Goal: Navigation & Orientation: Find specific page/section

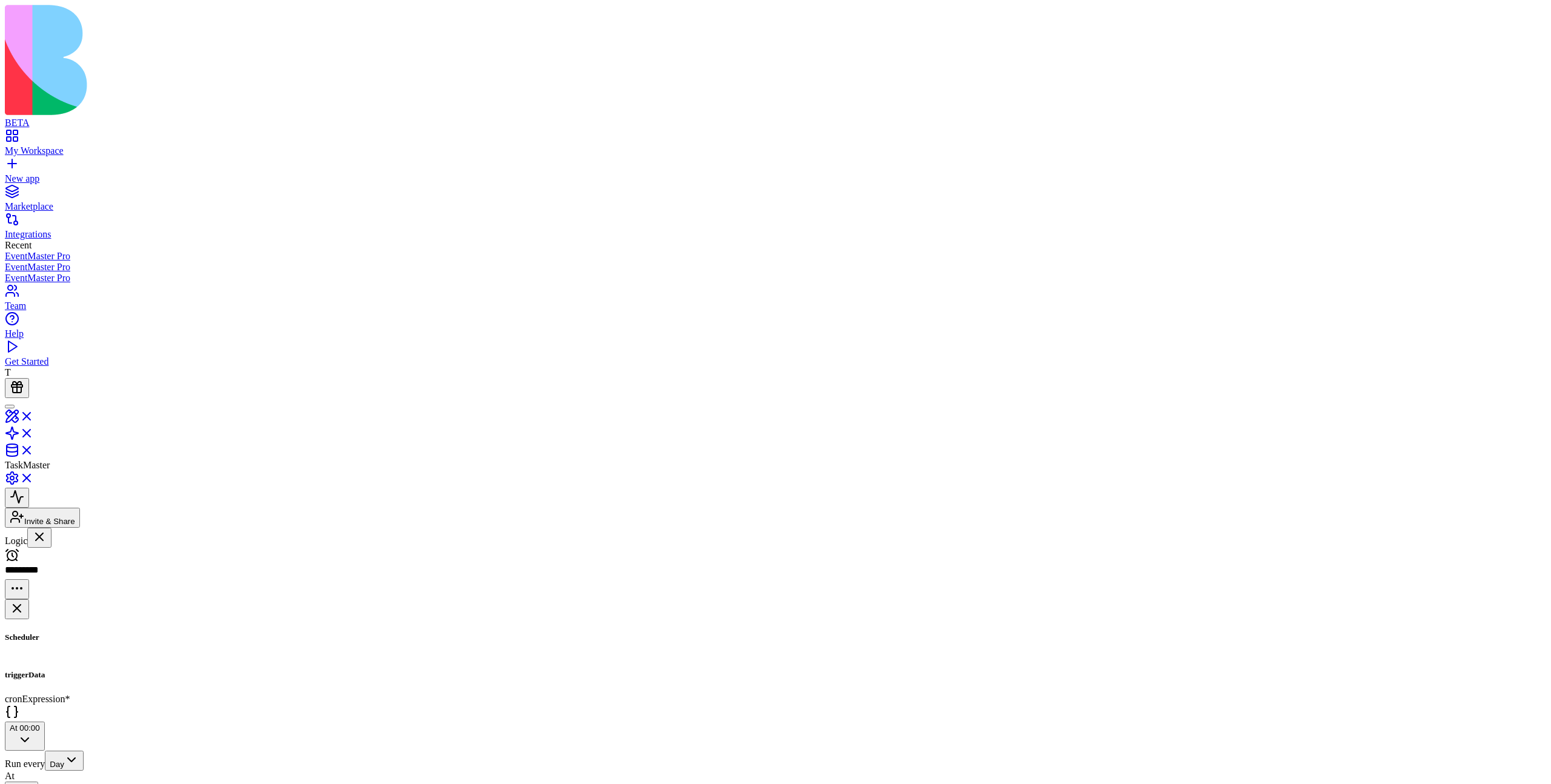
click at [96, 547] on div "Agents [PERSON_NAME] Actions asd" at bounding box center [74, 547] width 139 height 0
click at [96, 648] on link "asd" at bounding box center [74, 660] width 139 height 23
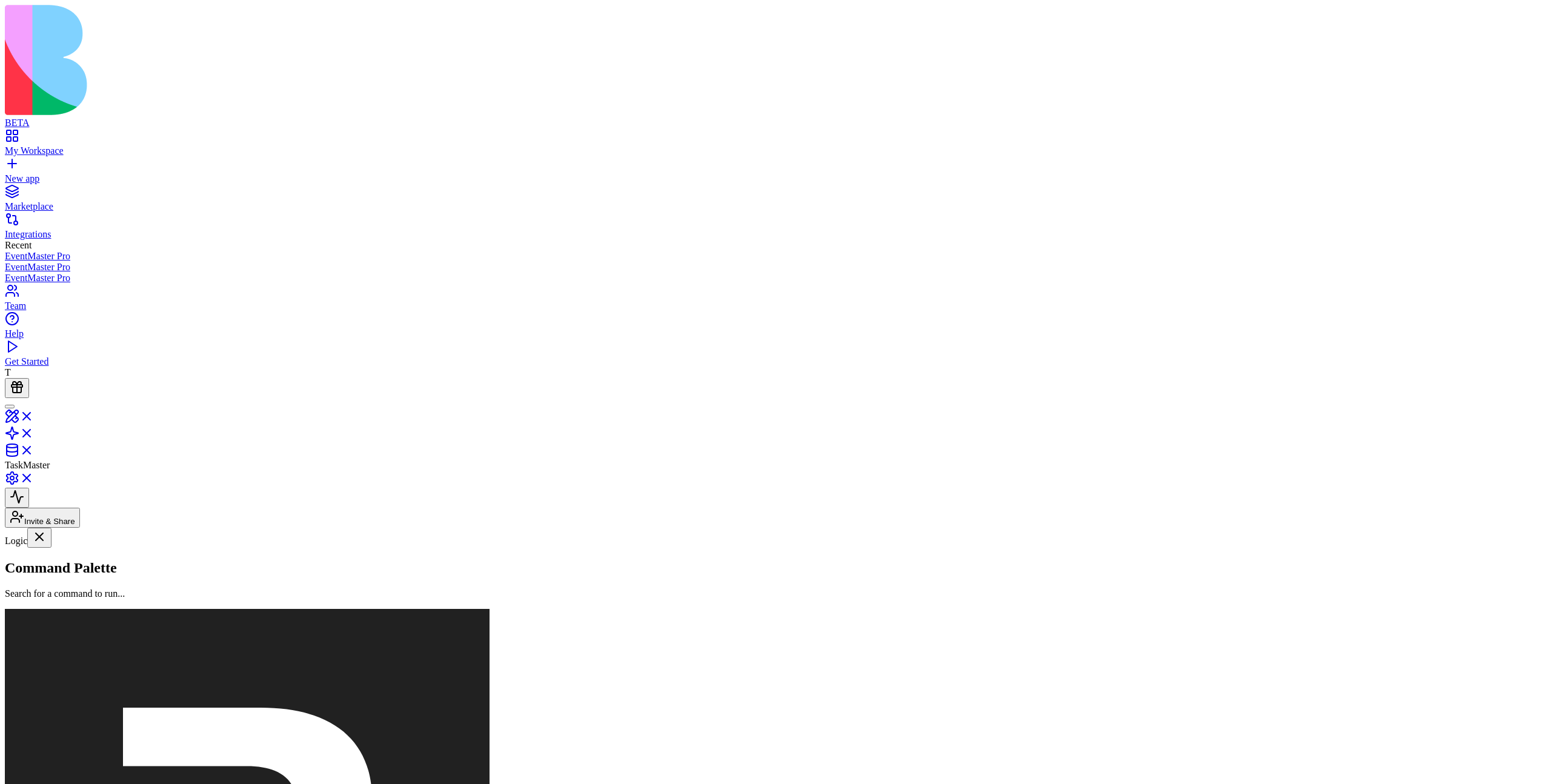
click at [106, 586] on link "[PERSON_NAME]" at bounding box center [74, 598] width 139 height 23
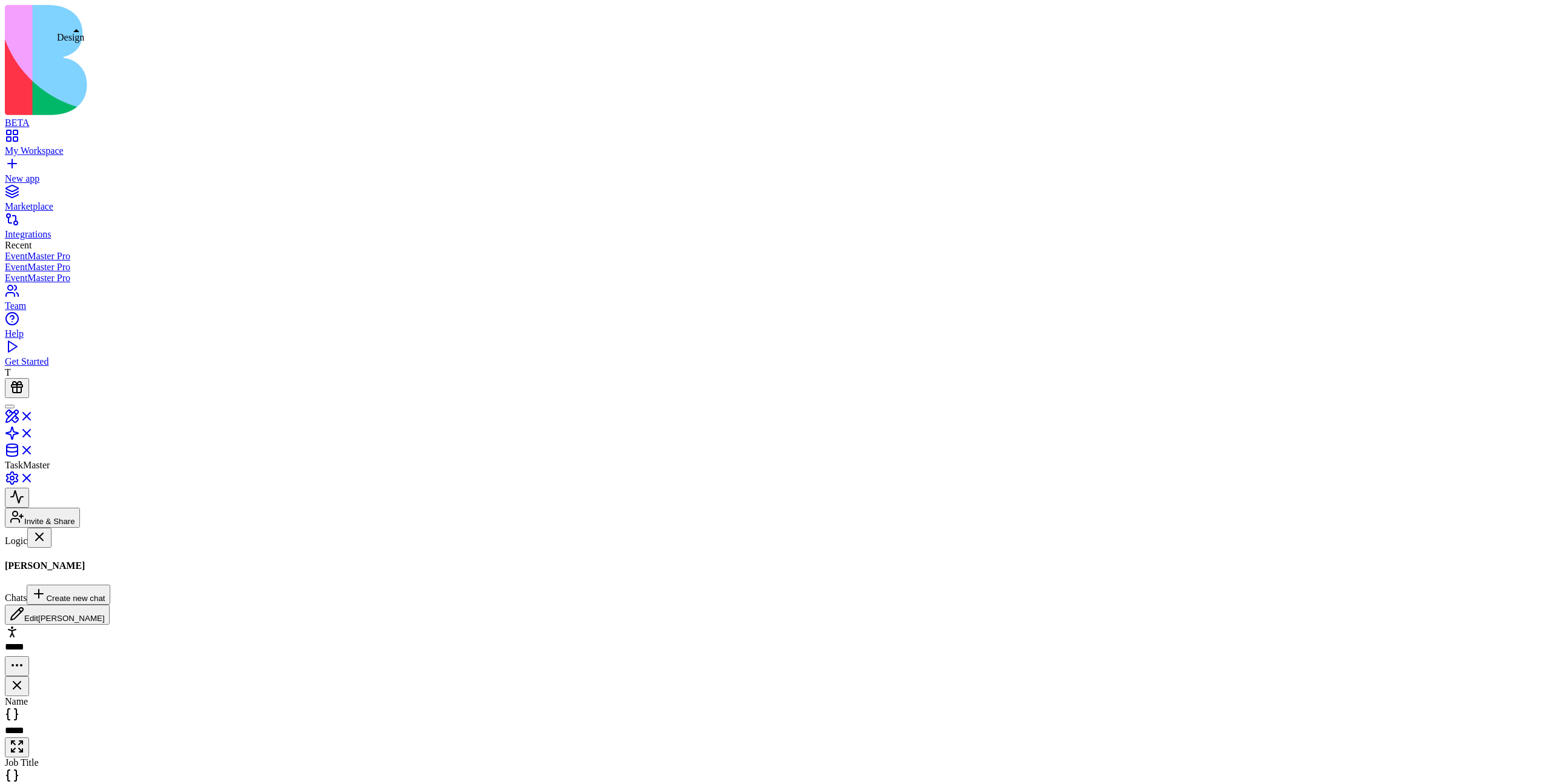
click at [34, 415] on link at bounding box center [20, 420] width 29 height 11
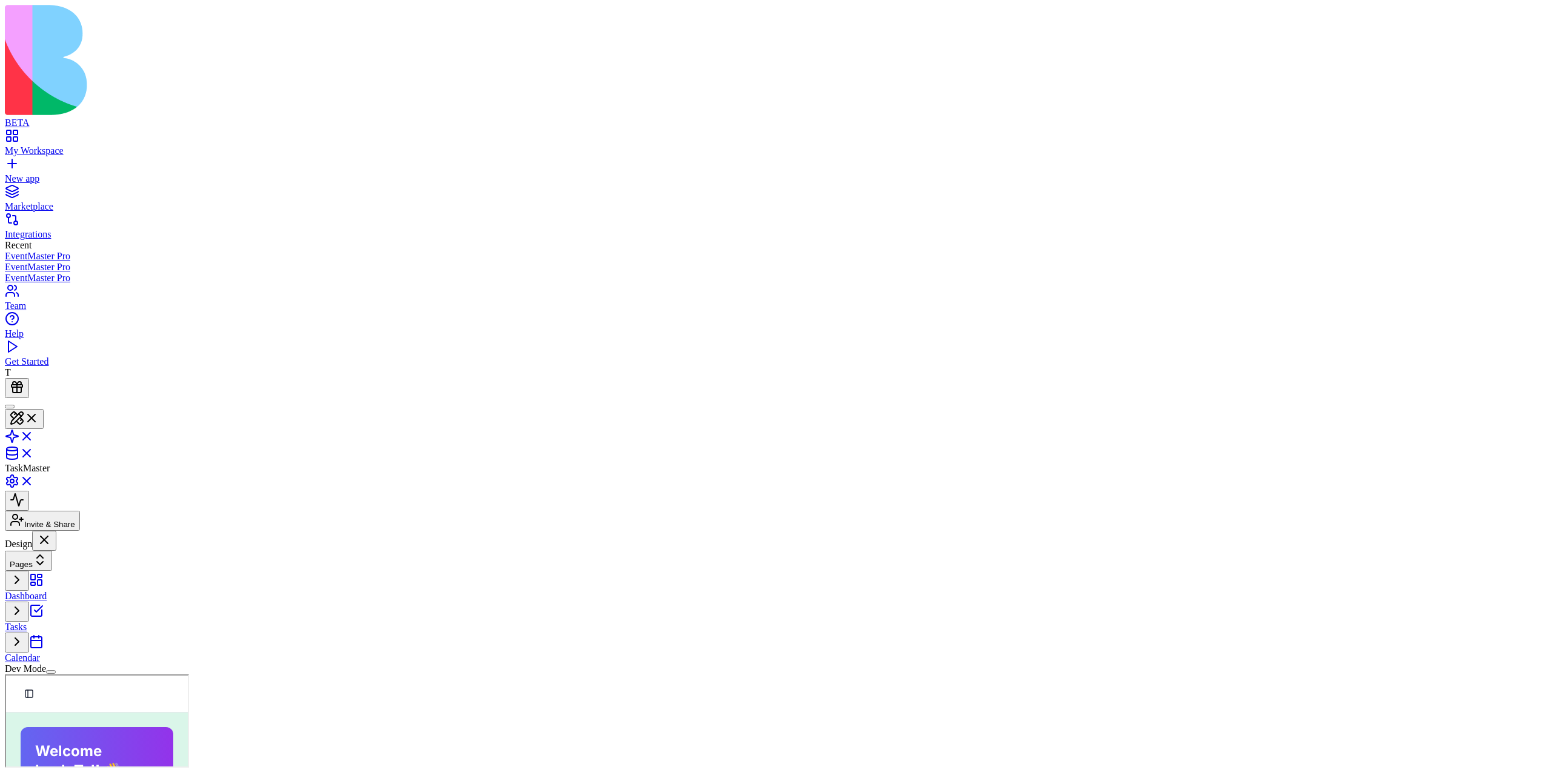
click at [105, 610] on link "Tasks" at bounding box center [74, 622] width 139 height 23
click at [109, 571] on div "Dashboard Tasks Calendar" at bounding box center [74, 617] width 139 height 93
click at [109, 640] on link "Calendar" at bounding box center [74, 652] width 139 height 23
click at [34, 435] on link at bounding box center [20, 439] width 29 height 11
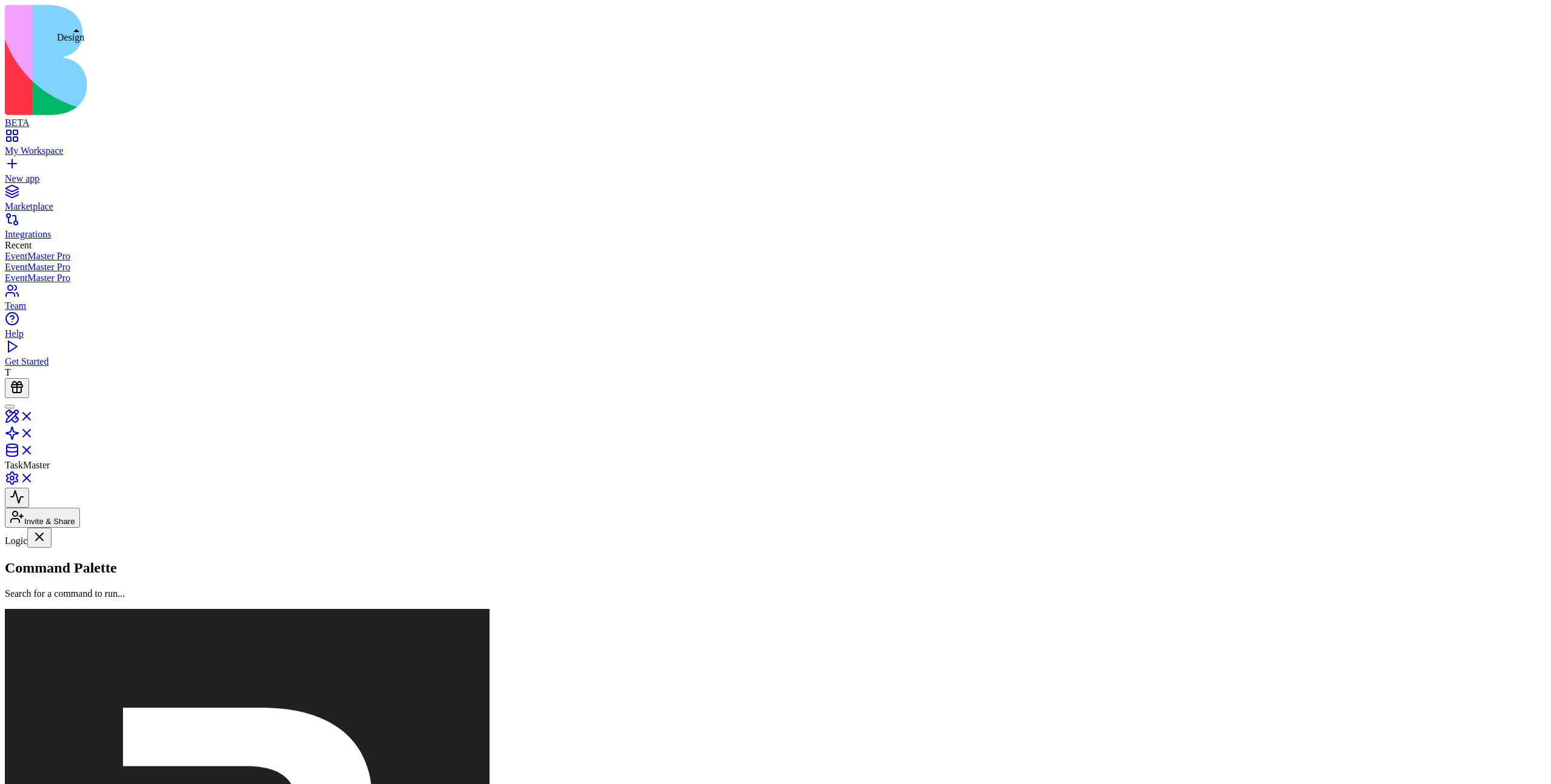
click at [34, 415] on link at bounding box center [20, 420] width 29 height 11
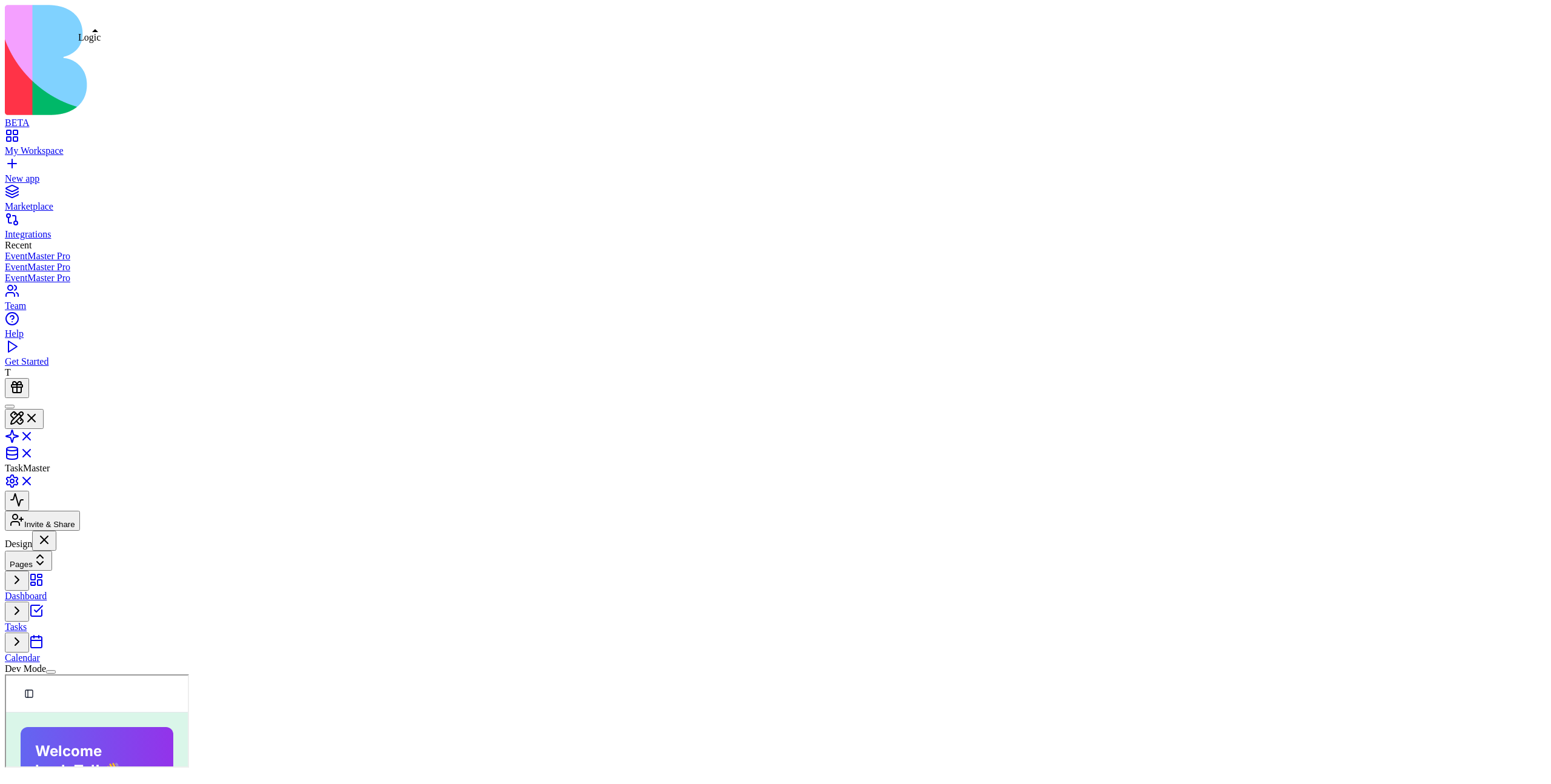
click at [34, 435] on link at bounding box center [20, 439] width 29 height 11
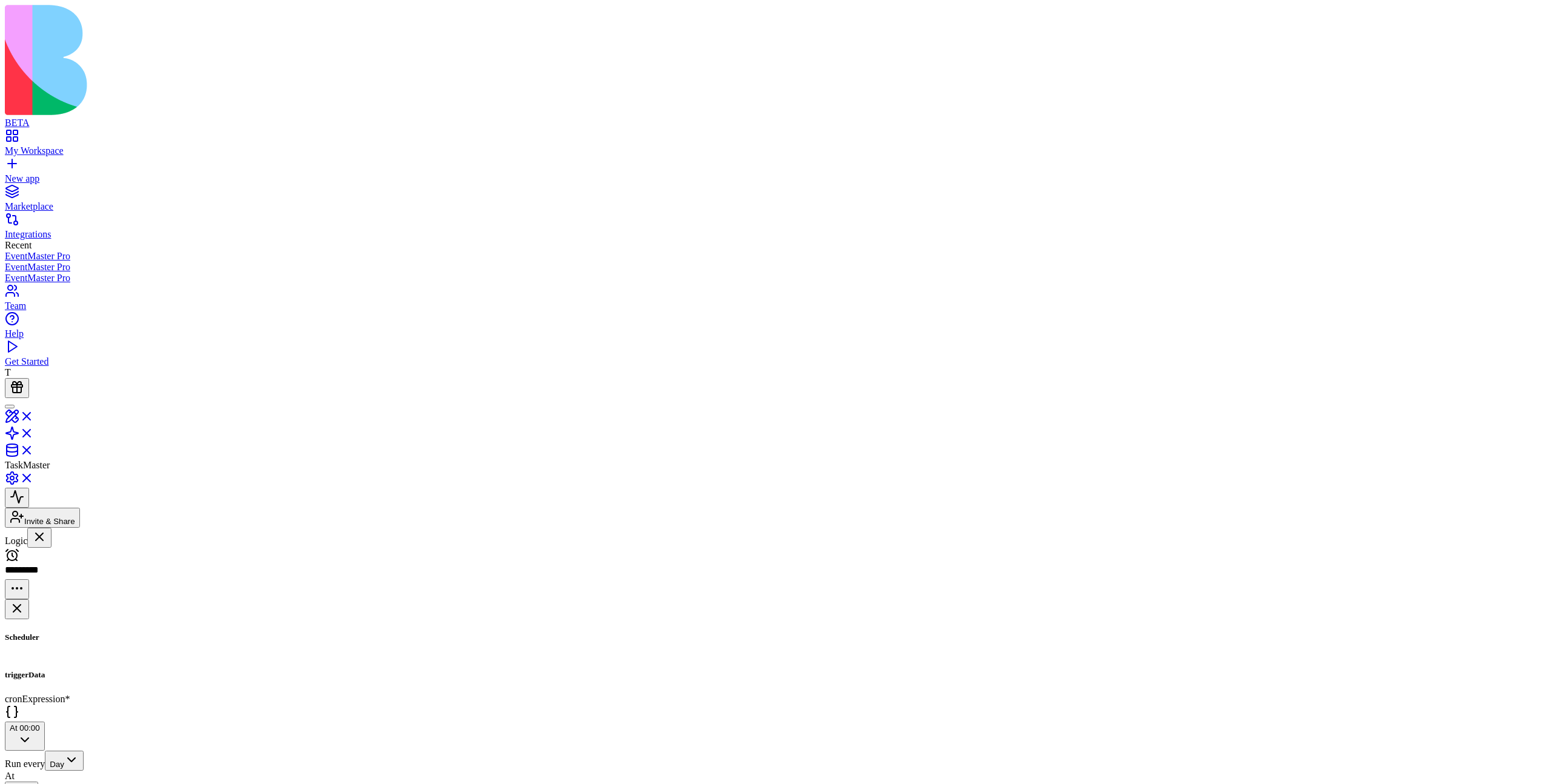
click at [117, 648] on link "asd" at bounding box center [74, 660] width 139 height 23
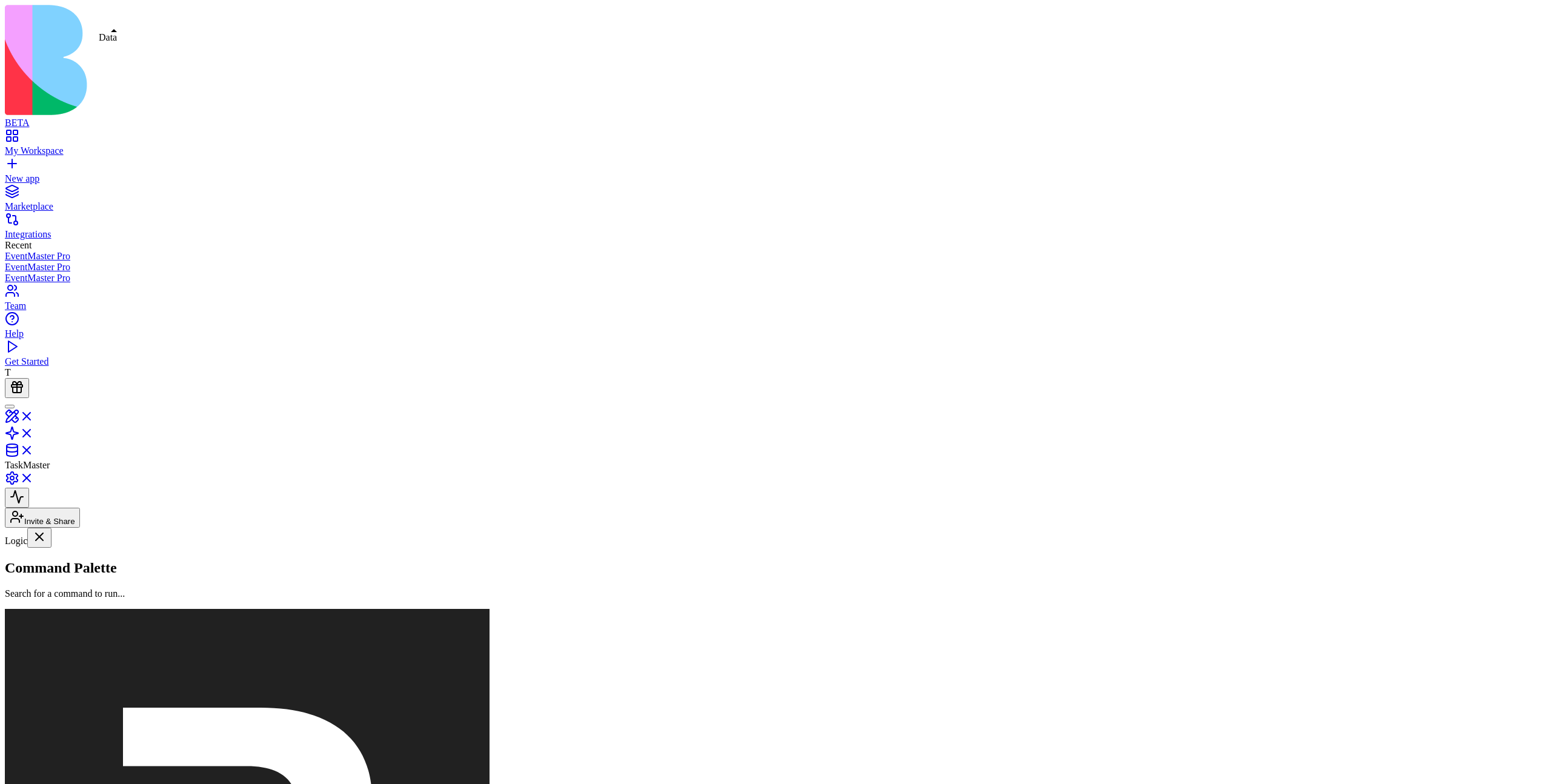
click at [34, 449] on link at bounding box center [20, 454] width 29 height 11
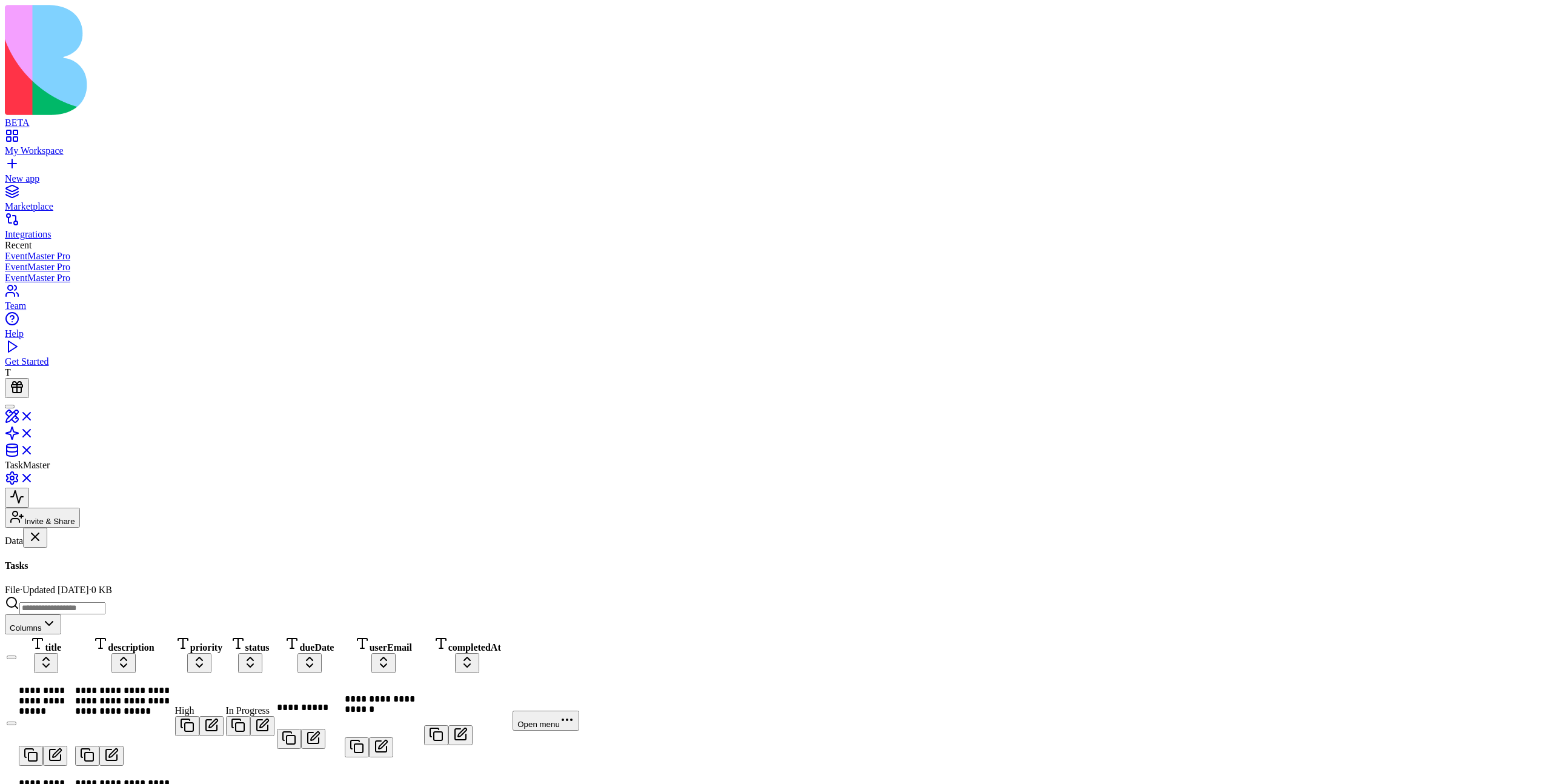
click at [117, 567] on link "Tasks" at bounding box center [74, 578] width 139 height 23
click at [62, 642] on span "title" at bounding box center [53, 647] width 17 height 11
click at [172, 635] on th "description" at bounding box center [123, 654] width 98 height 38
click at [139, 567] on link "Tasks" at bounding box center [74, 578] width 139 height 23
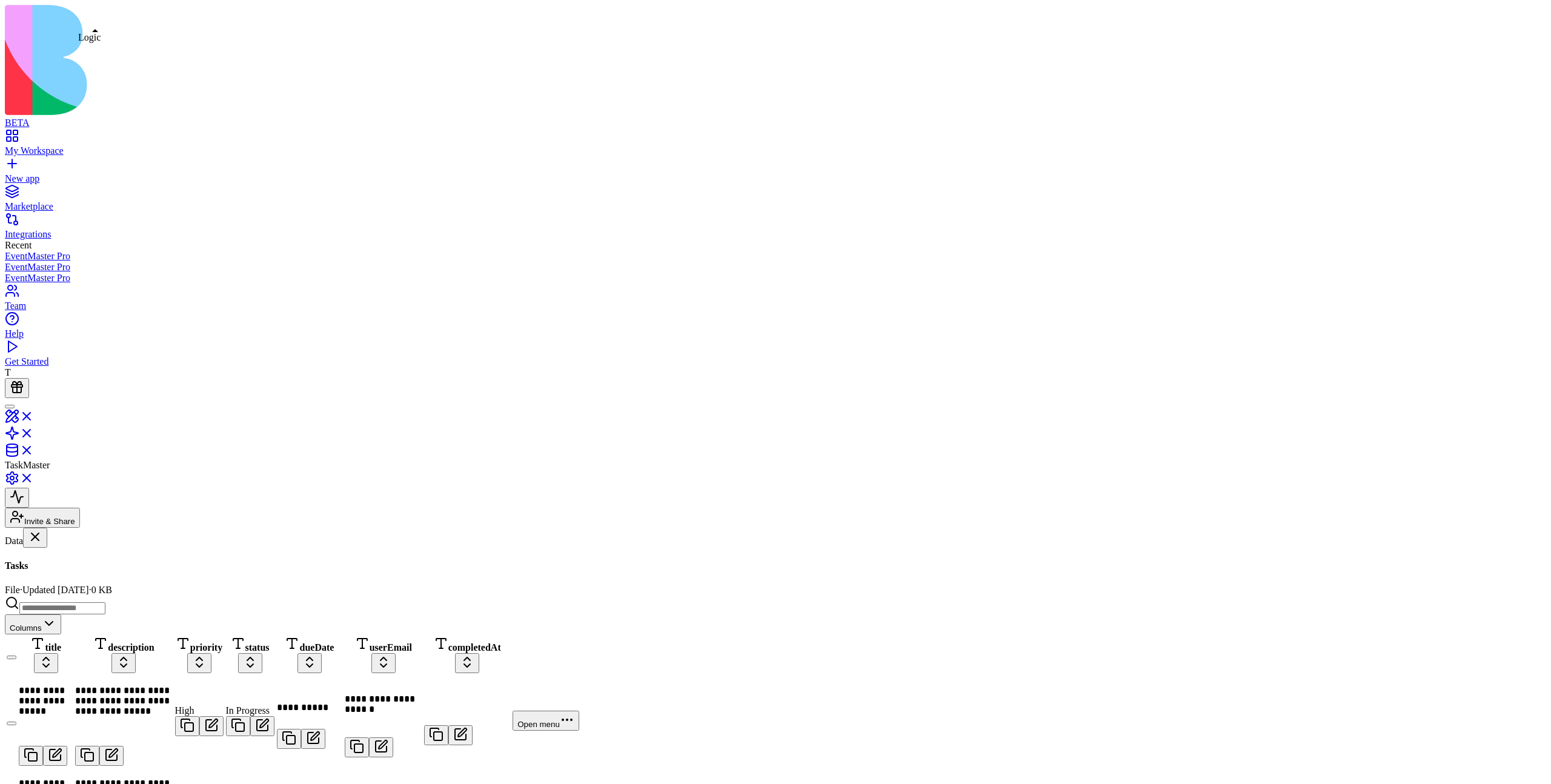
click at [34, 432] on link at bounding box center [20, 437] width 29 height 11
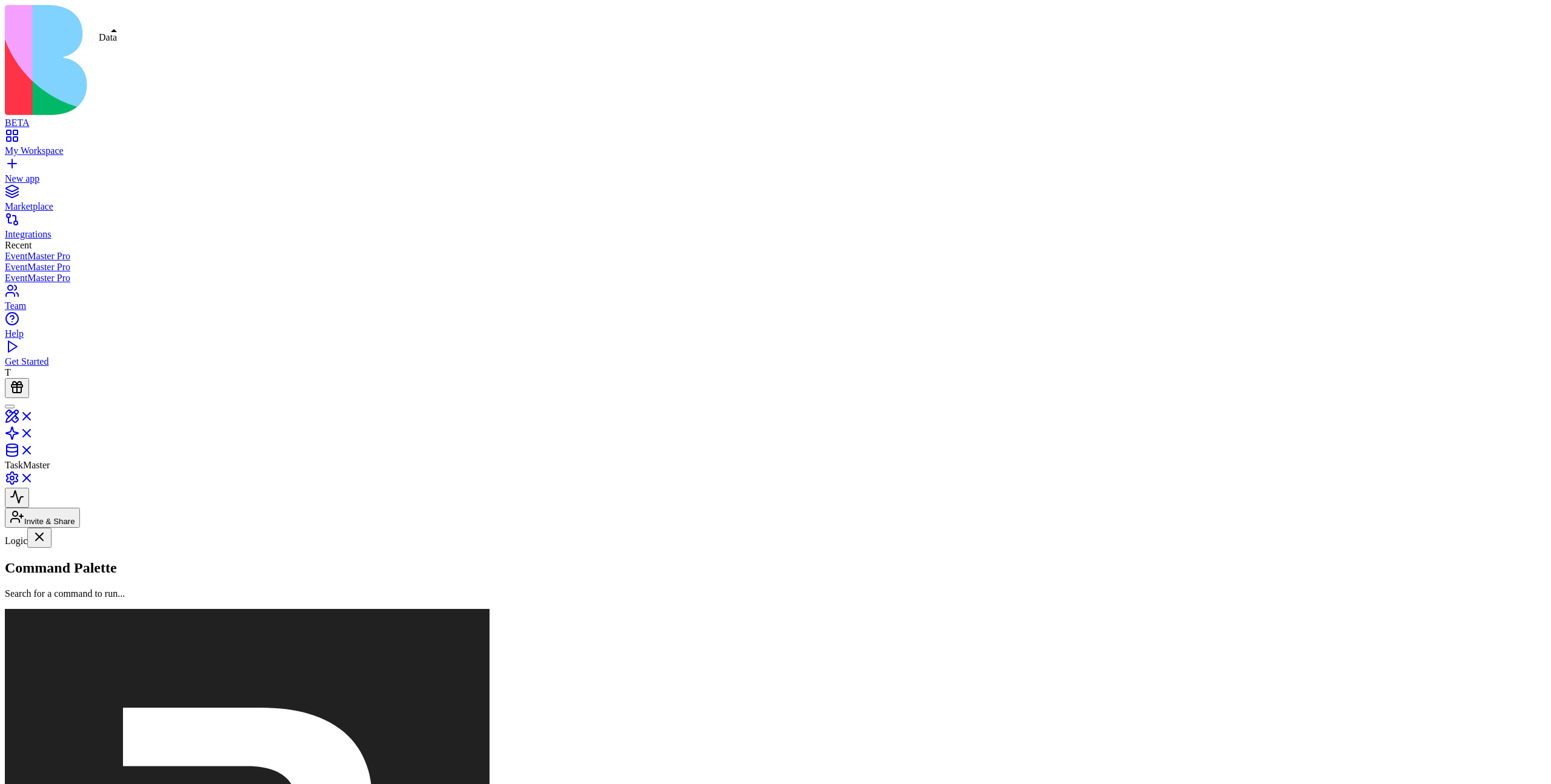
click at [118, 586] on link "[PERSON_NAME]" at bounding box center [74, 598] width 139 height 23
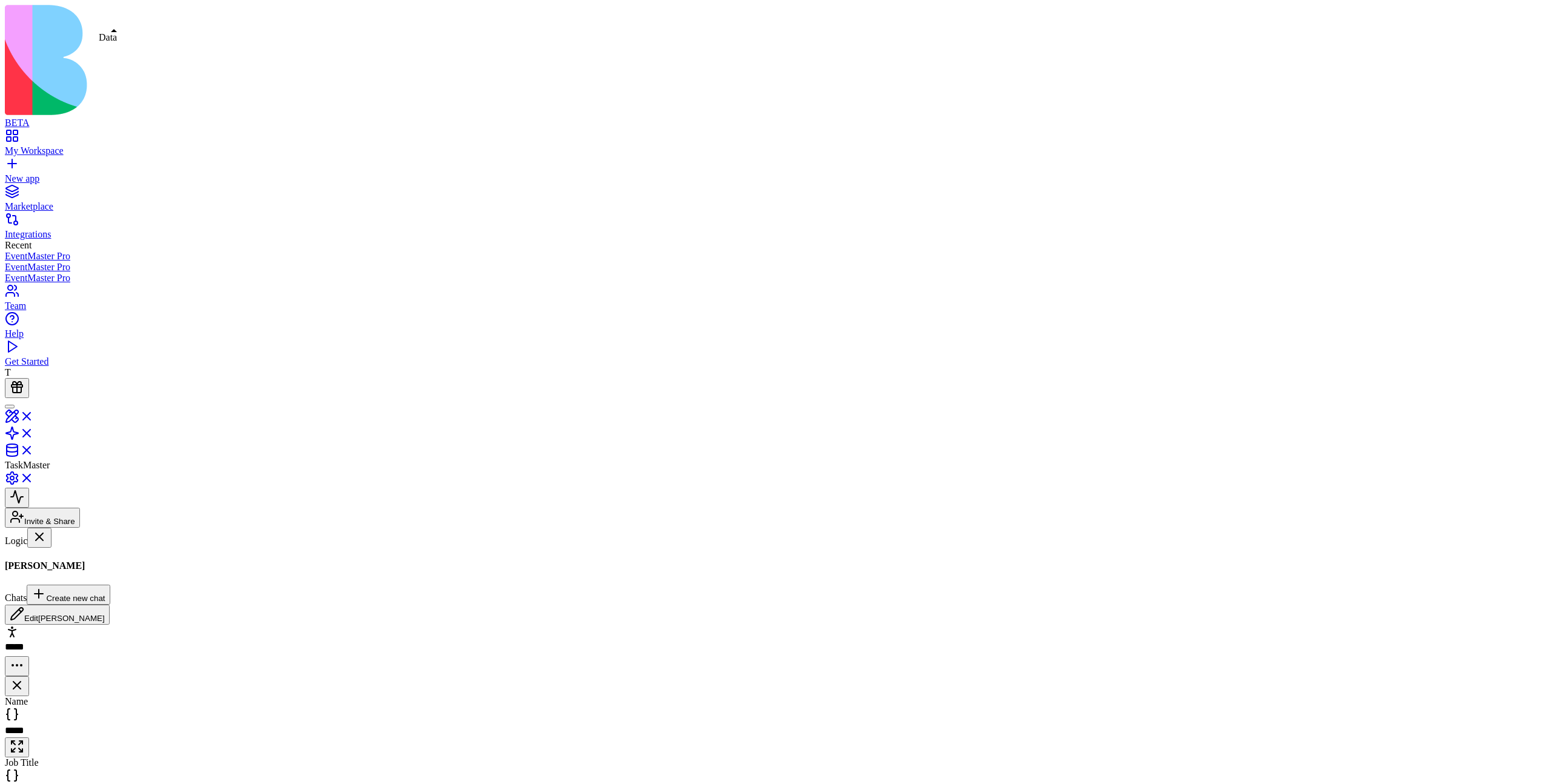
click at [34, 449] on link at bounding box center [20, 454] width 29 height 11
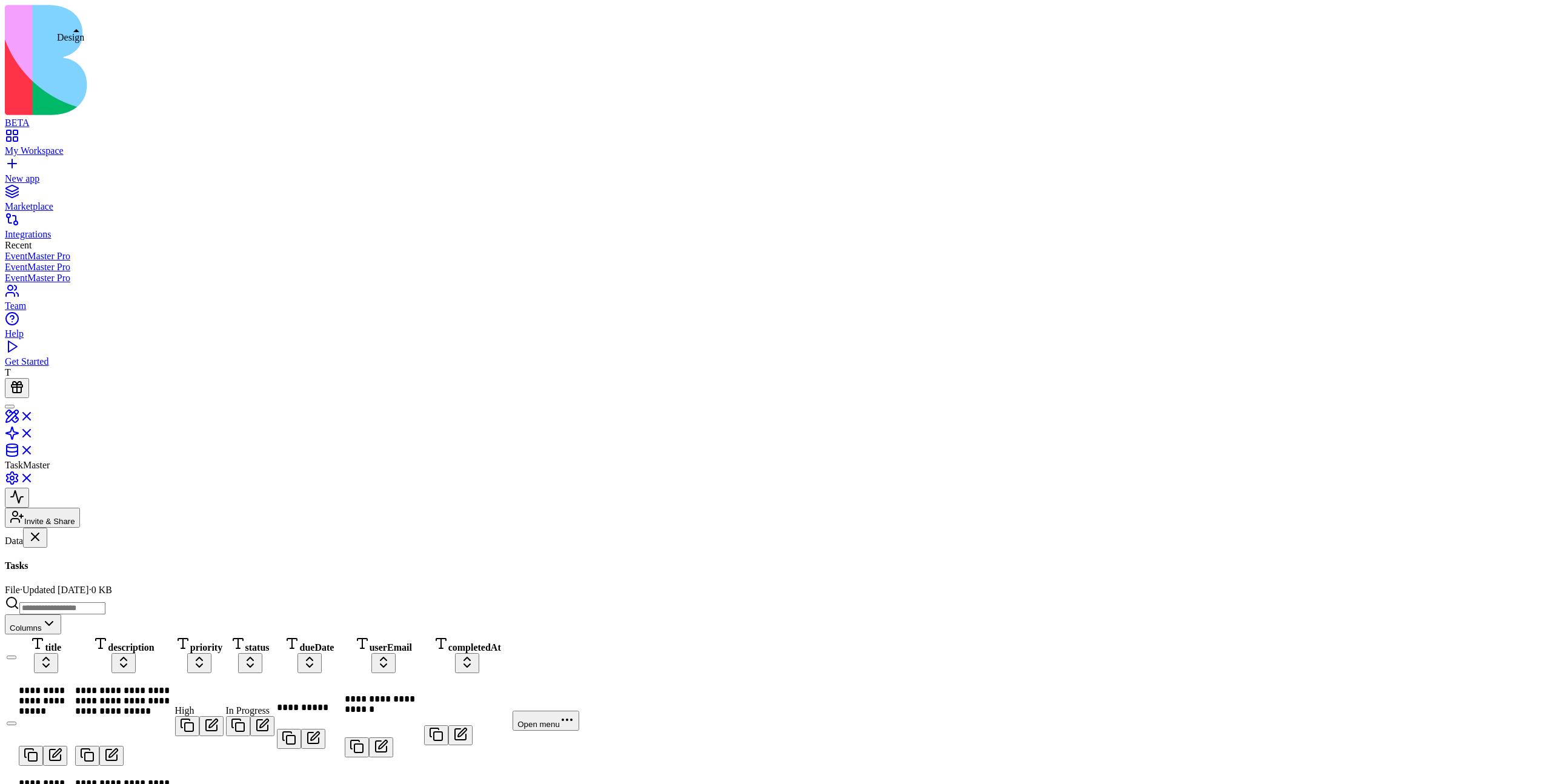
click at [34, 415] on link at bounding box center [20, 420] width 29 height 11
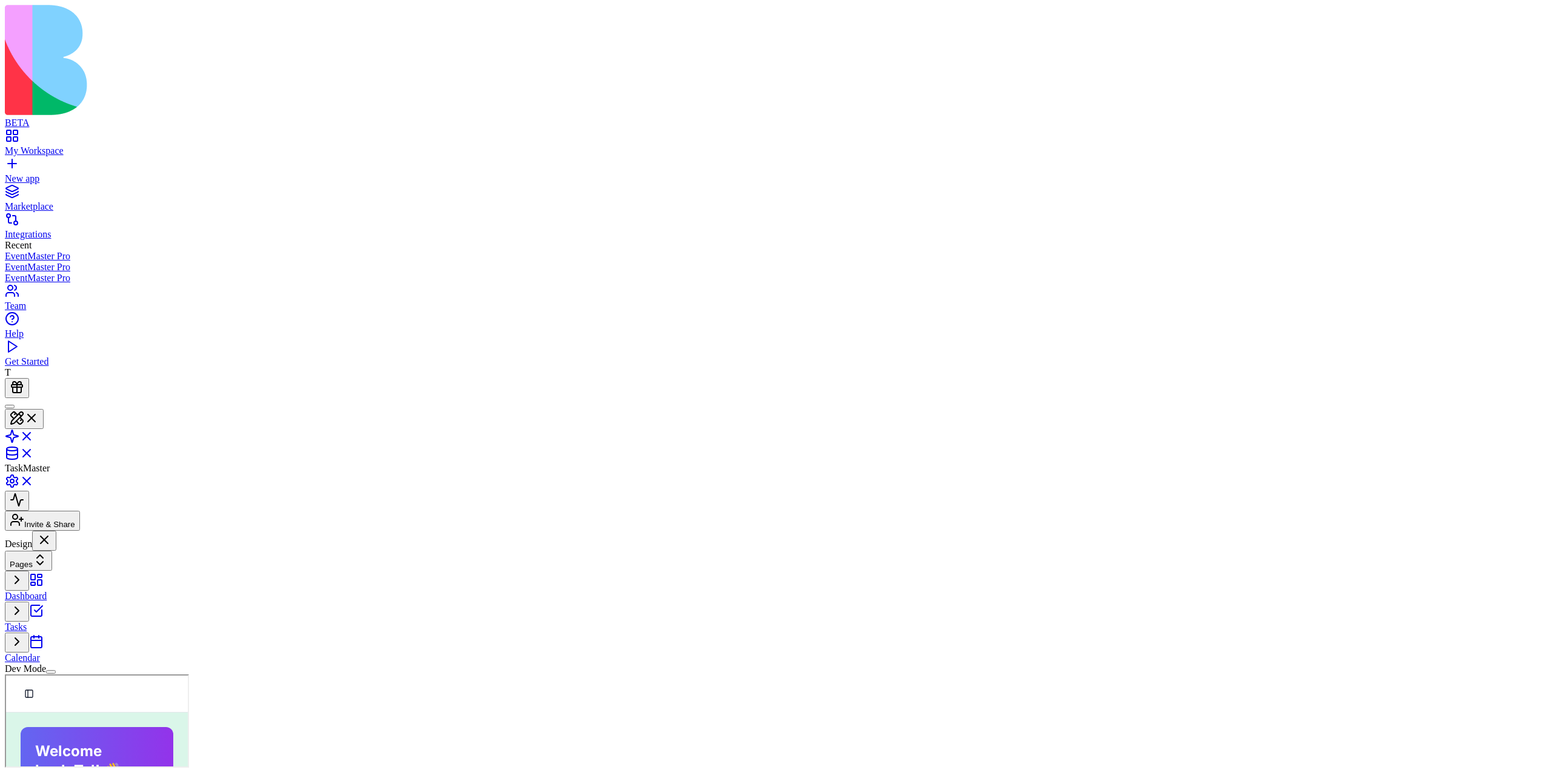
click at [118, 578] on link "Dashboard" at bounding box center [74, 590] width 139 height 23
click at [115, 409] on div at bounding box center [776, 436] width 1541 height 54
click at [34, 452] on link at bounding box center [20, 457] width 29 height 11
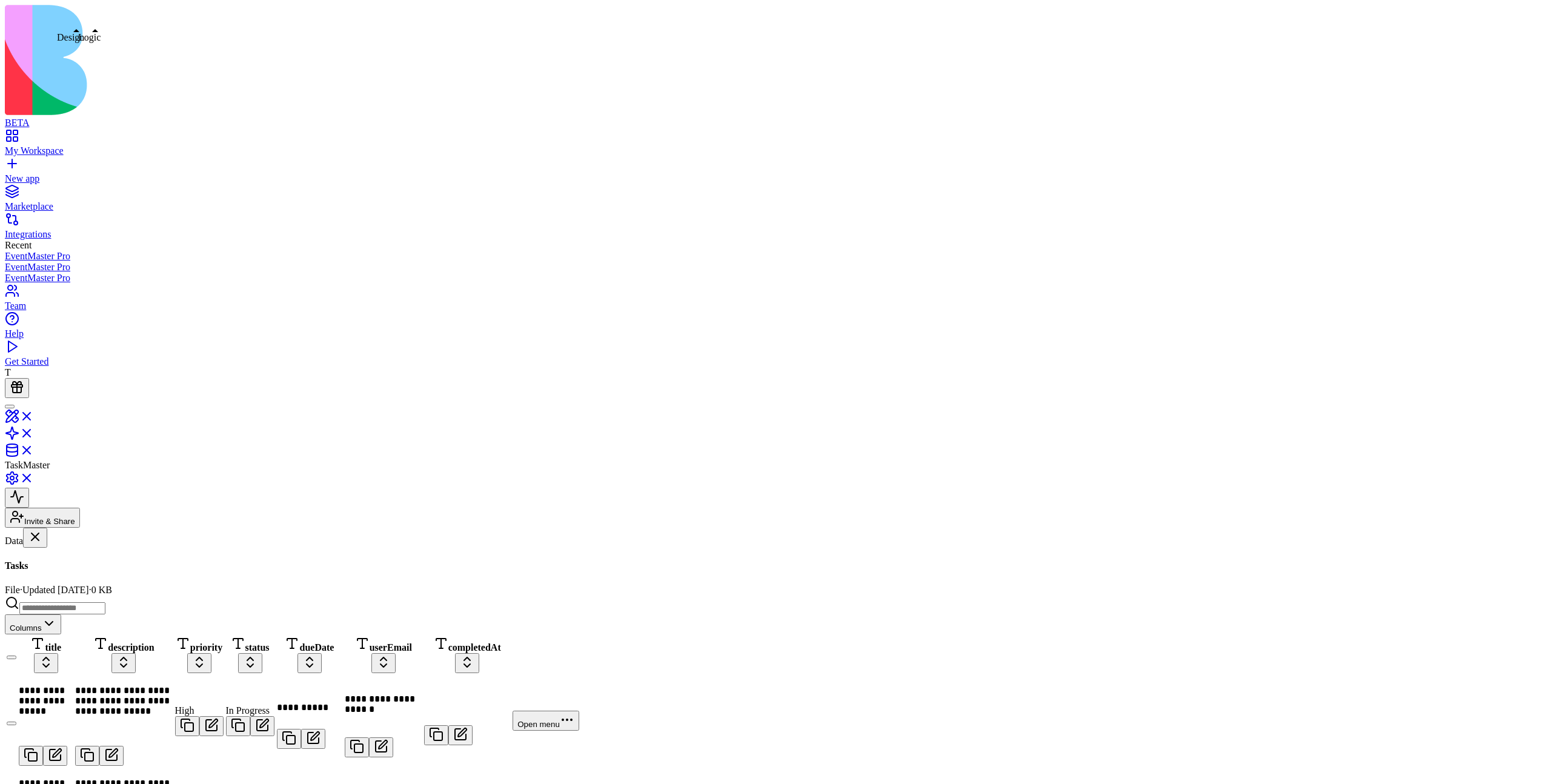
click at [34, 415] on link at bounding box center [20, 420] width 29 height 11
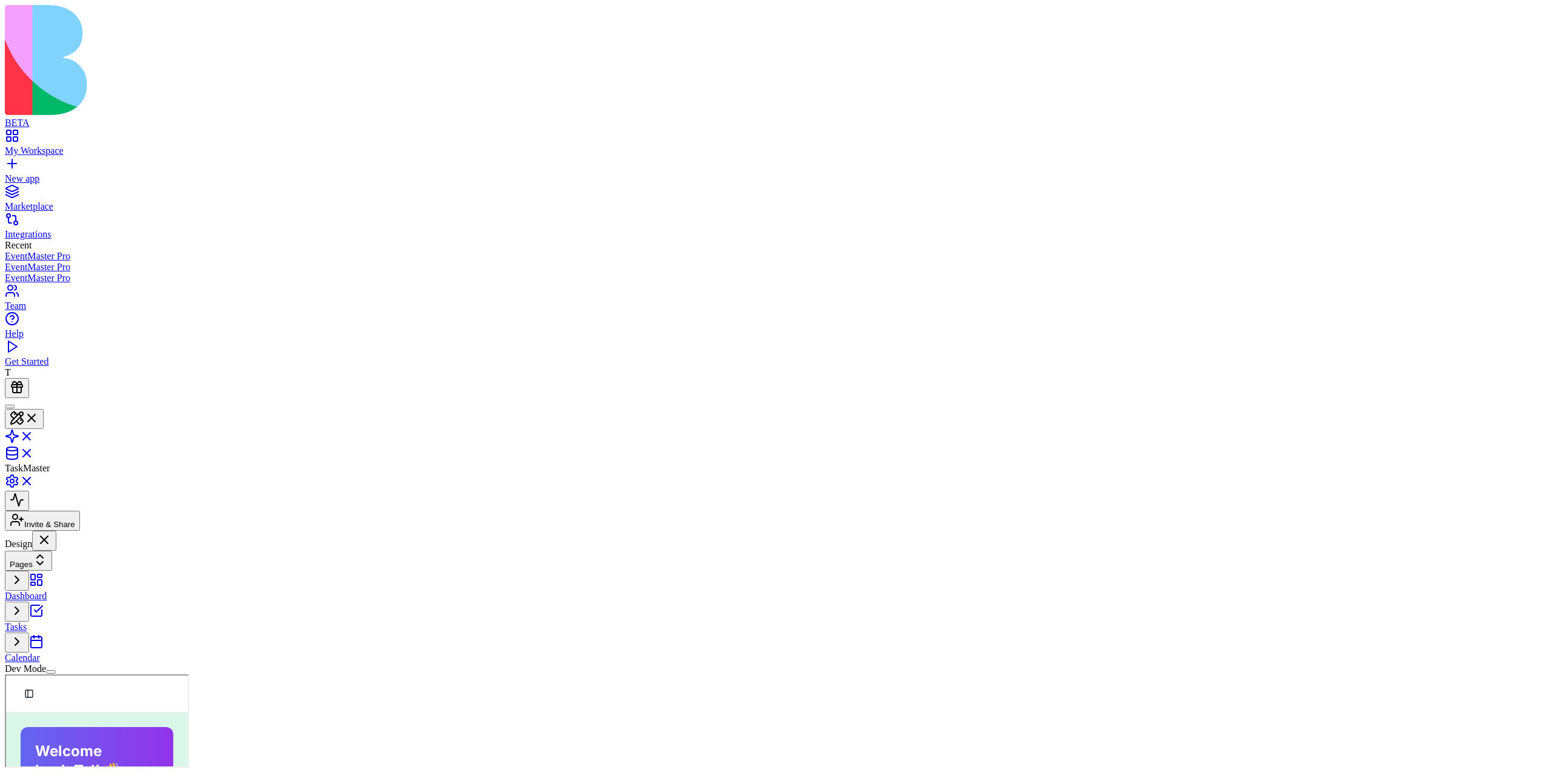
click at [134, 640] on link "Calendar" at bounding box center [74, 652] width 139 height 23
click at [118, 610] on link "Tasks" at bounding box center [74, 622] width 139 height 23
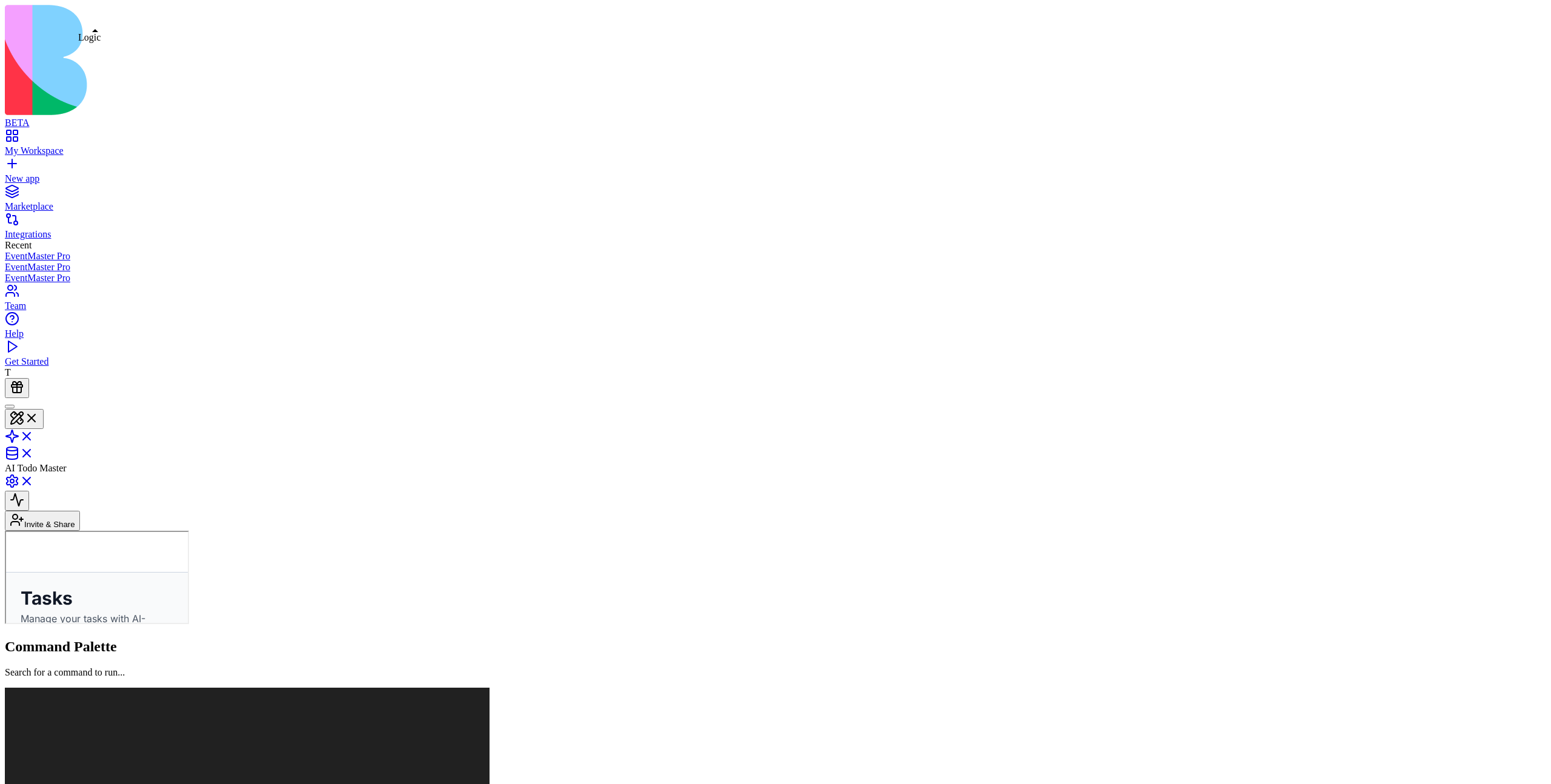
click at [34, 435] on link at bounding box center [20, 439] width 29 height 11
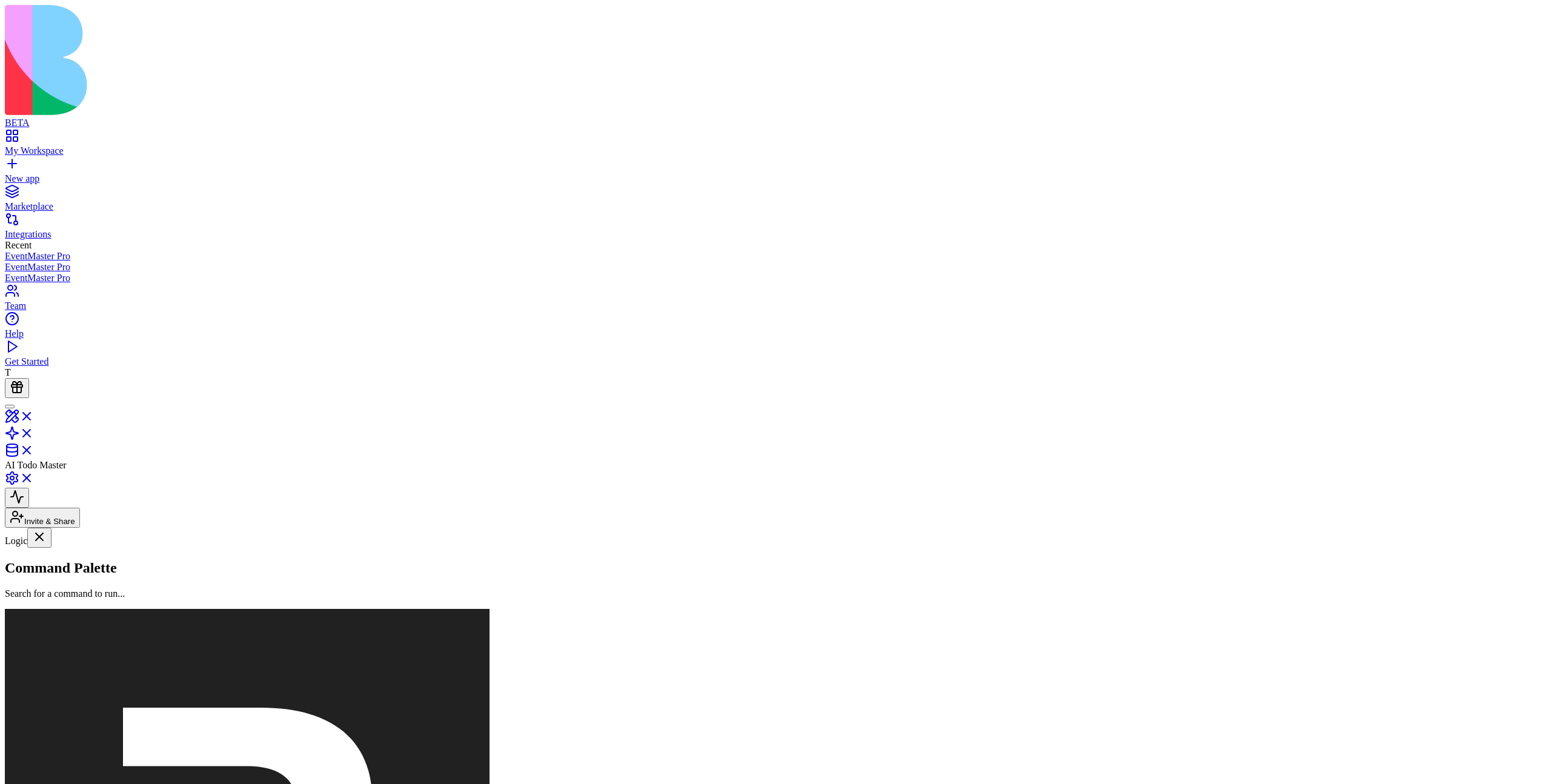
click at [113, 679] on link "lalala" at bounding box center [74, 691] width 139 height 23
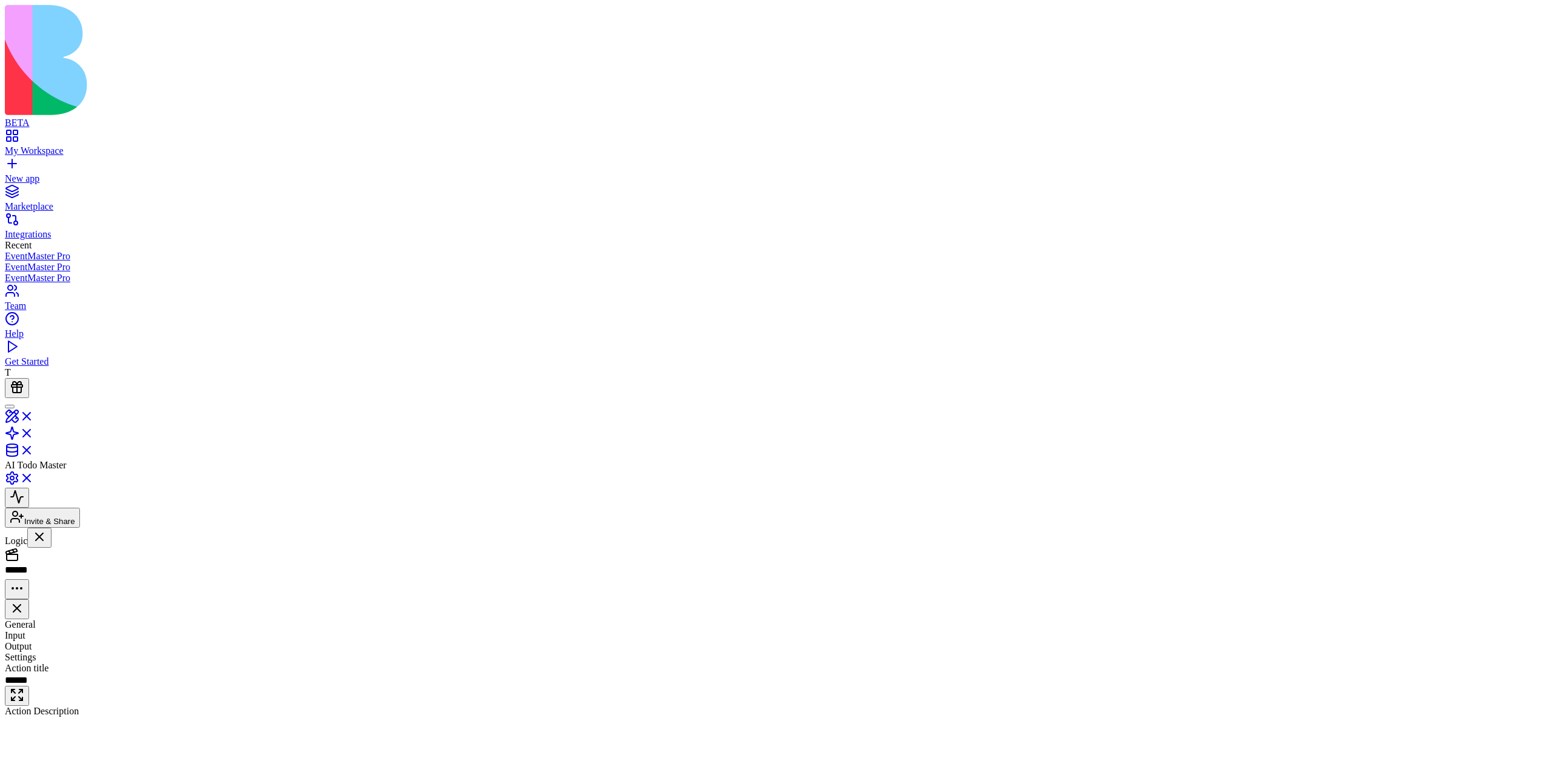
scroll to position [109, 0]
click at [109, 738] on button "Test" at bounding box center [90, 748] width 39 height 20
